Goal: Register for event/course

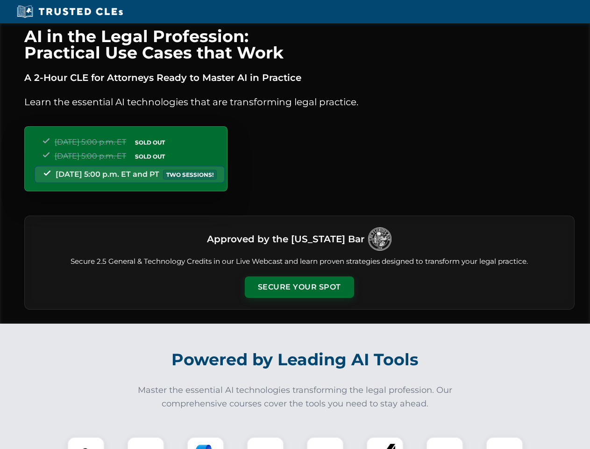
click at [299, 287] on button "Secure Your Spot" at bounding box center [299, 286] width 109 height 21
click at [86, 443] on img at bounding box center [85, 455] width 27 height 27
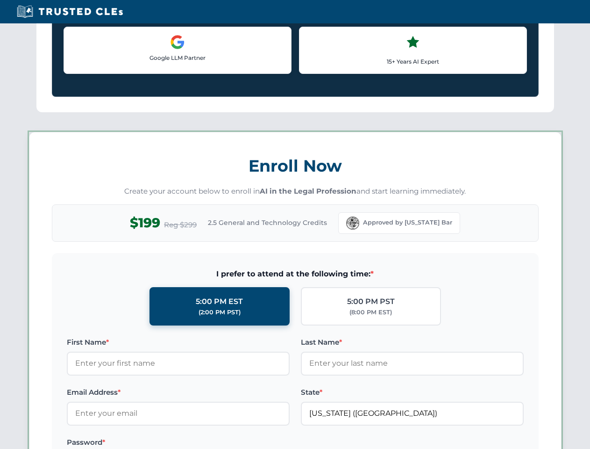
click at [206, 443] on label "Password *" at bounding box center [178, 441] width 223 height 11
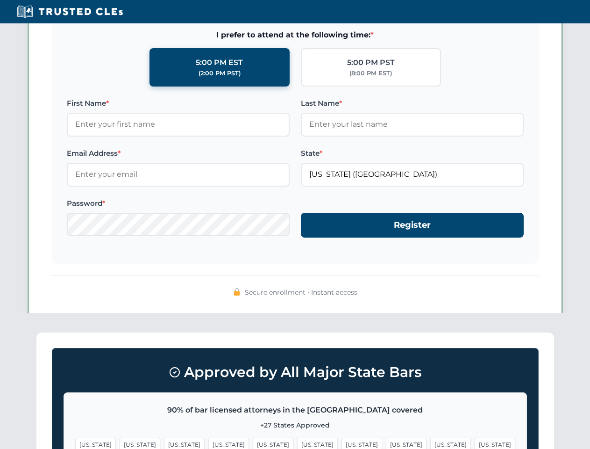
click at [430, 443] on span "[US_STATE]" at bounding box center [450, 444] width 41 height 14
